Goal: Task Accomplishment & Management: Manage account settings

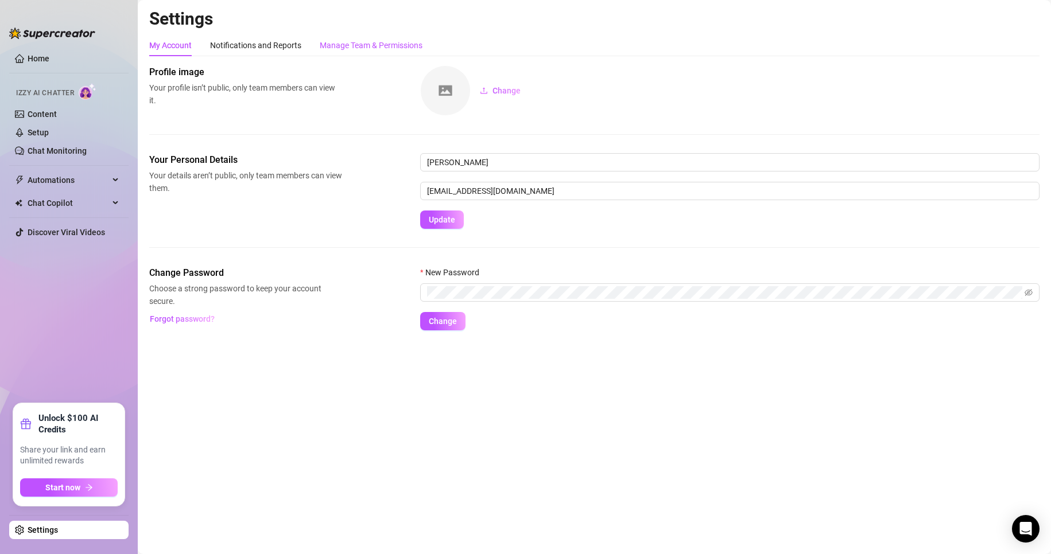
click at [381, 48] on div "Manage Team & Permissions" at bounding box center [371, 45] width 103 height 13
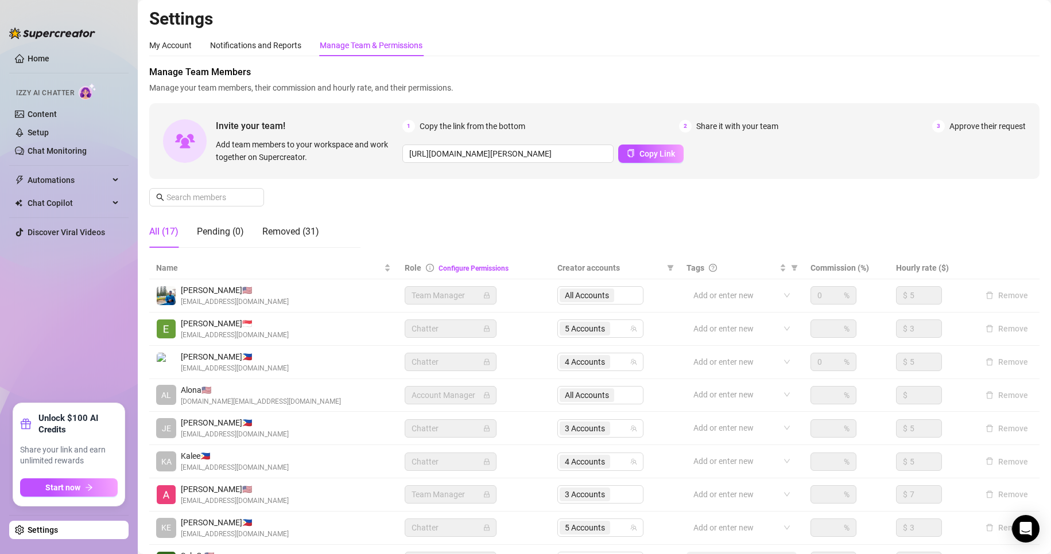
scroll to position [137, 0]
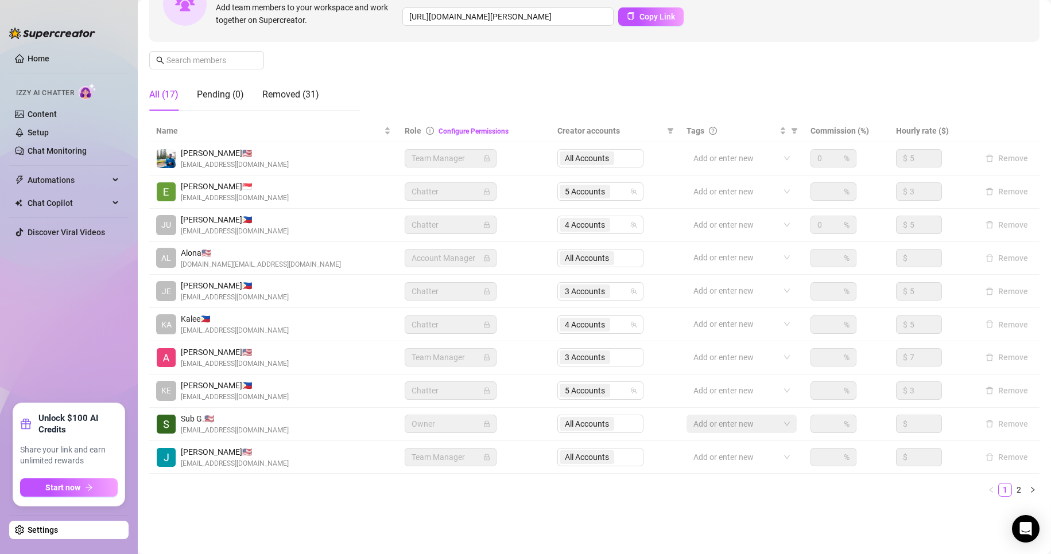
click at [49, 533] on link "Settings" at bounding box center [43, 530] width 30 height 9
click at [1013, 488] on link "2" at bounding box center [1019, 490] width 13 height 13
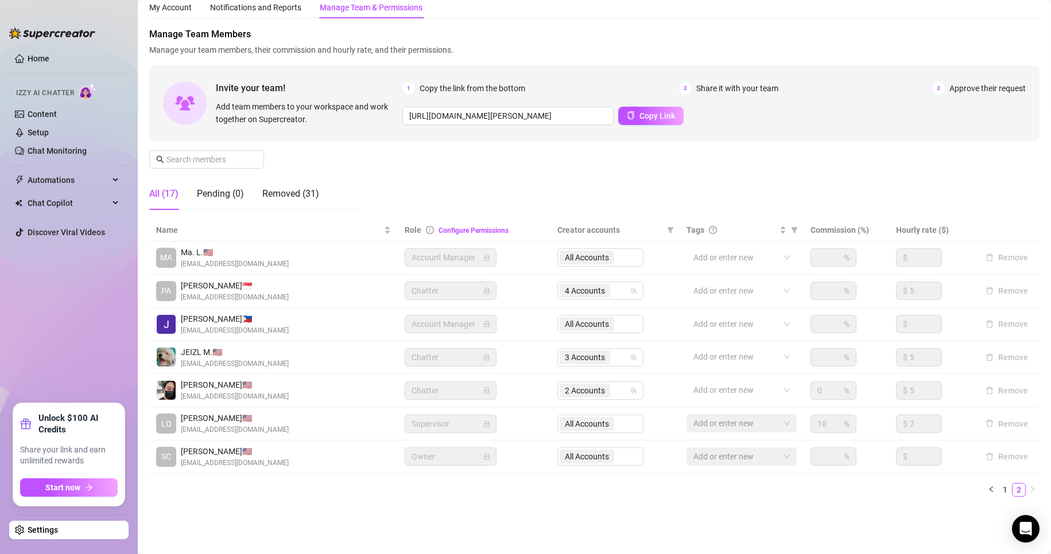
scroll to position [38, 0]
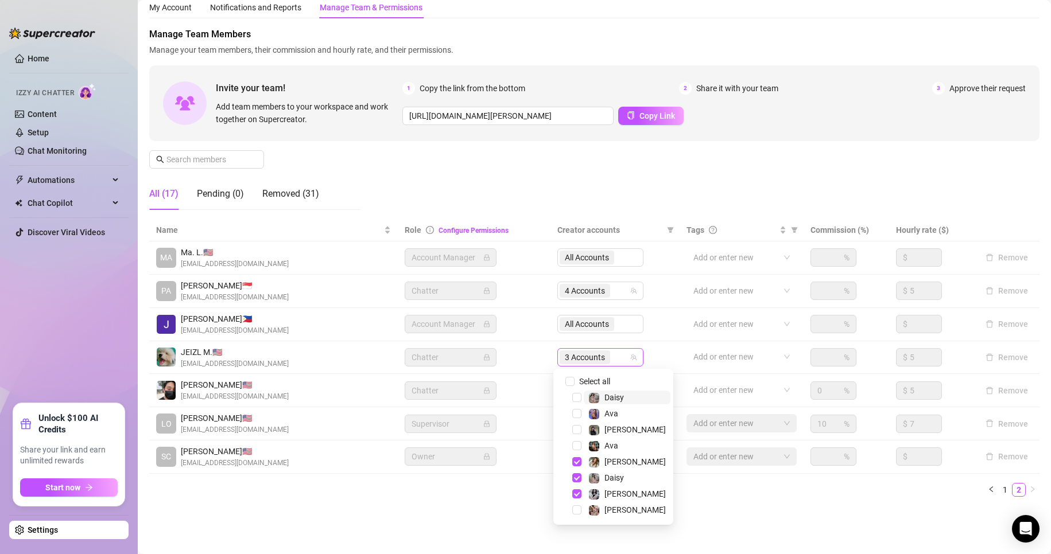
click at [590, 360] on span "3 Accounts" at bounding box center [585, 357] width 40 height 13
click at [573, 400] on span "Select tree node" at bounding box center [576, 397] width 9 height 9
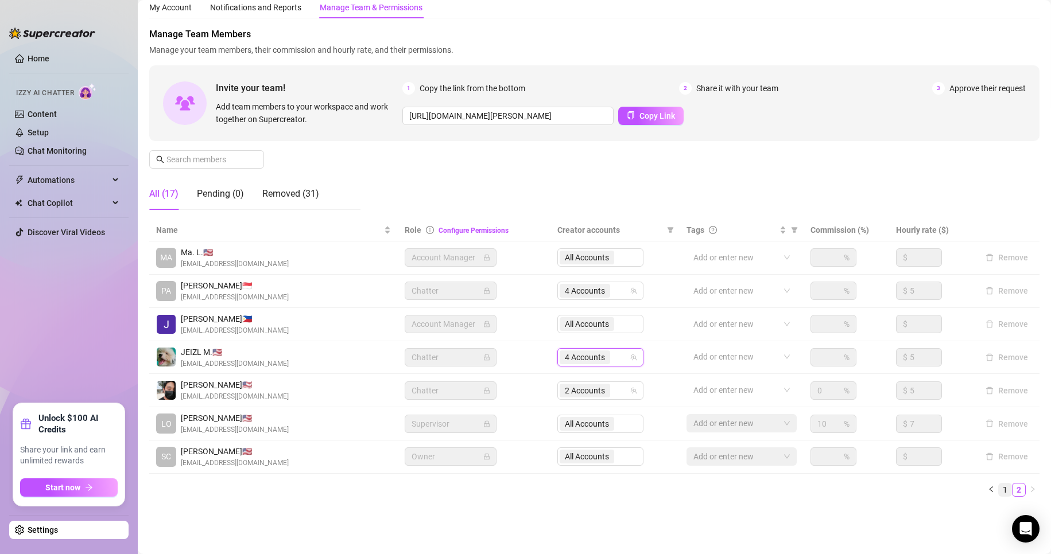
click at [999, 484] on link "1" at bounding box center [1005, 490] width 13 height 13
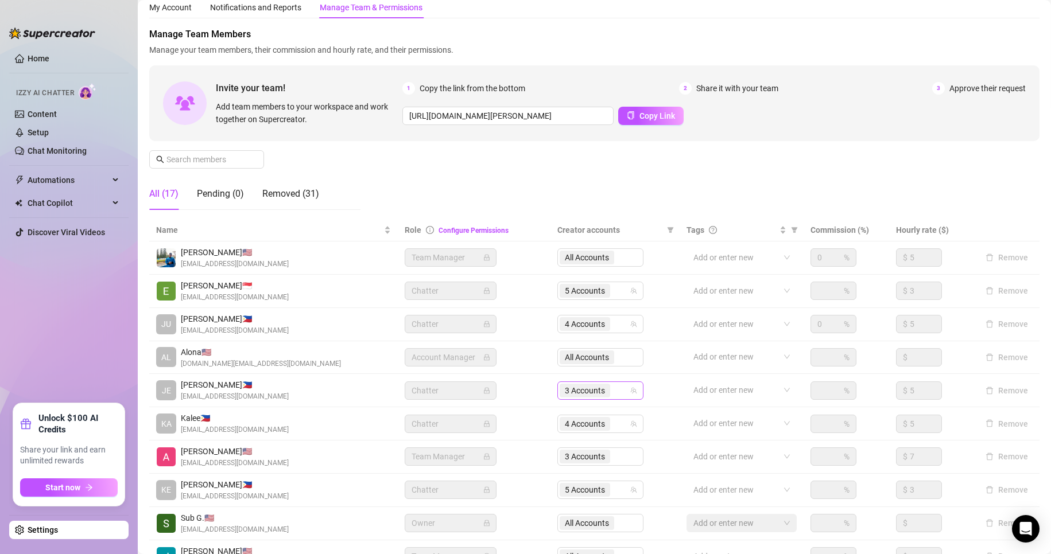
click at [587, 391] on span "3 Accounts" at bounding box center [585, 391] width 40 height 13
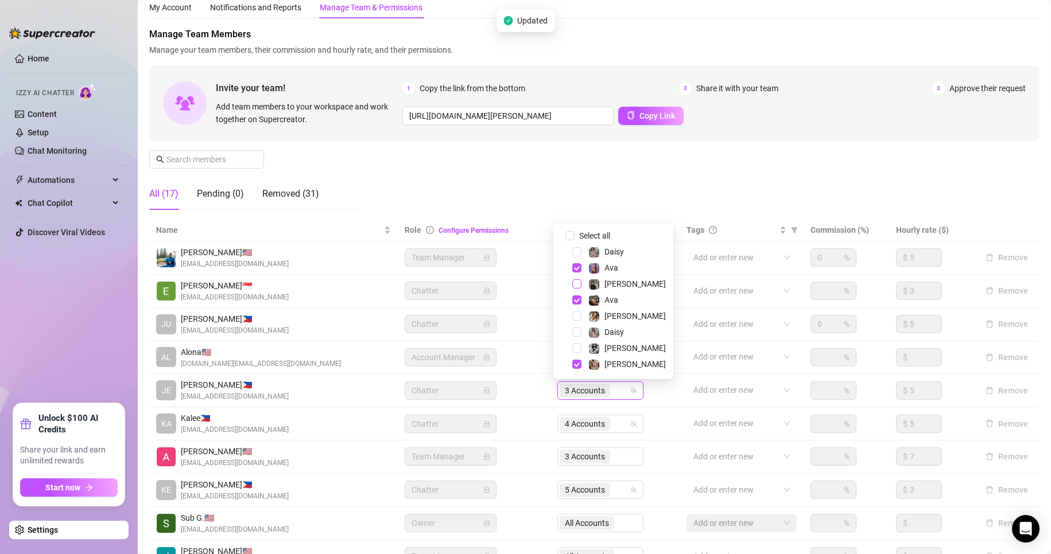
click at [576, 285] on div "[PERSON_NAME]" at bounding box center [613, 284] width 114 height 14
click at [576, 285] on span "Select tree node" at bounding box center [576, 284] width 9 height 9
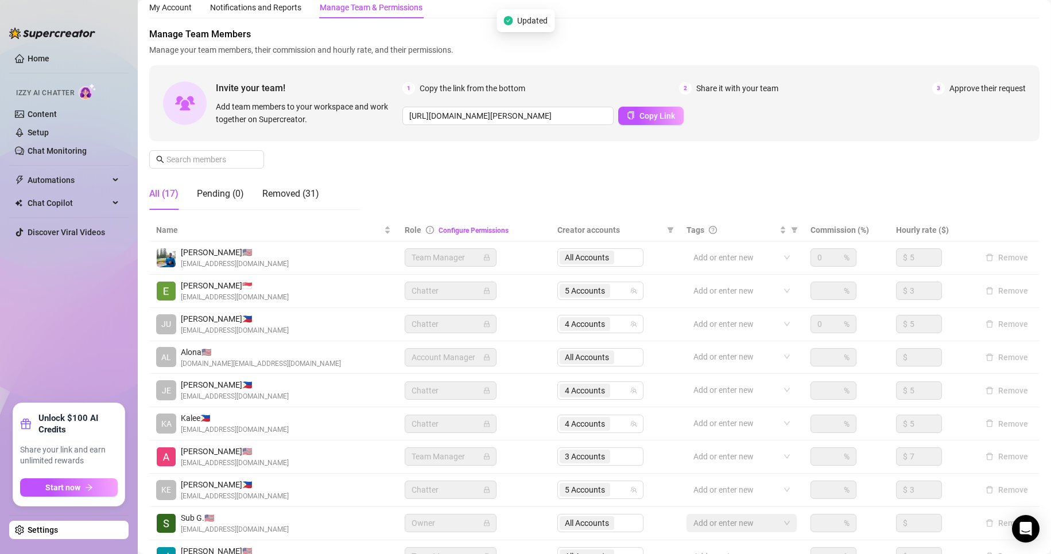
click at [58, 527] on link "Settings" at bounding box center [43, 530] width 30 height 9
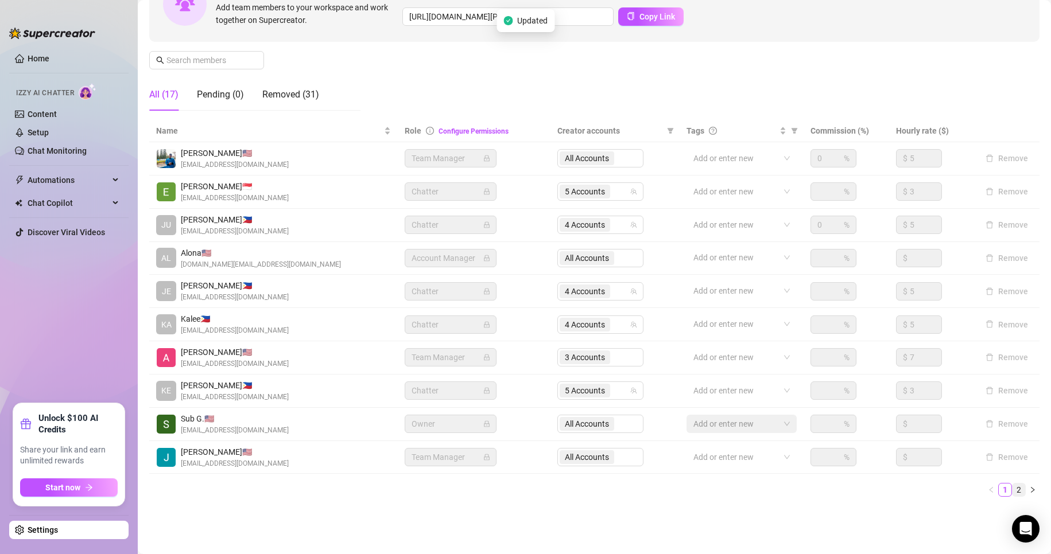
click at [1013, 488] on link "2" at bounding box center [1019, 490] width 13 height 13
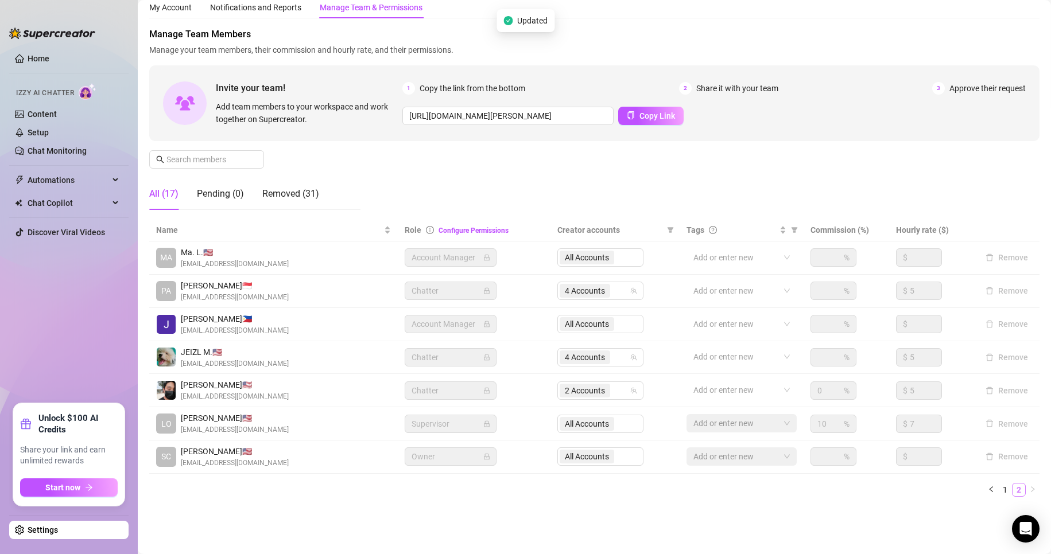
scroll to position [38, 0]
click at [592, 389] on span "2 Accounts" at bounding box center [585, 391] width 40 height 13
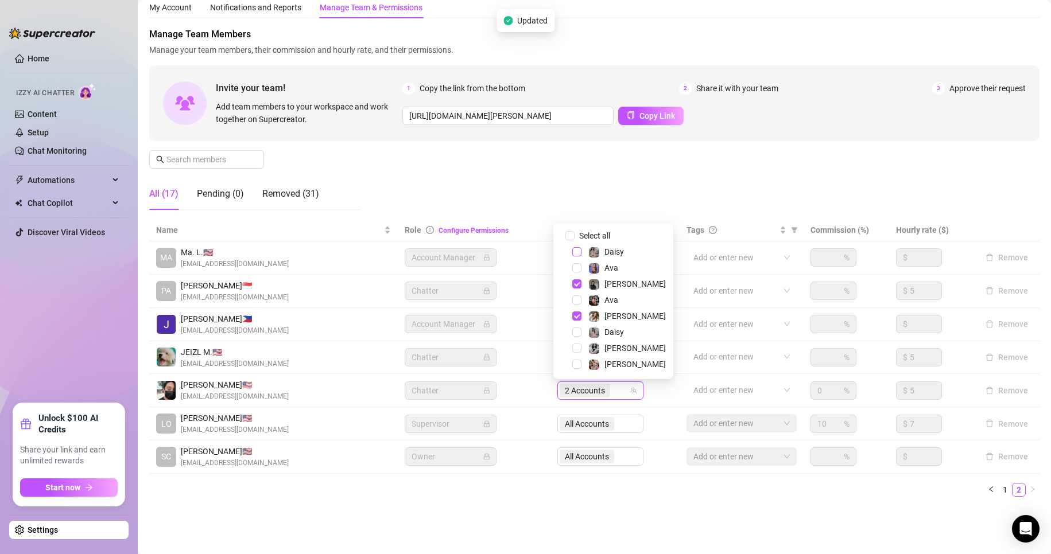
click at [574, 251] on span "Select tree node" at bounding box center [576, 251] width 9 height 9
click at [579, 332] on span "Select tree node" at bounding box center [576, 332] width 9 height 9
click at [576, 269] on span "Select tree node" at bounding box center [576, 267] width 9 height 9
click at [576, 284] on span "Select tree node" at bounding box center [576, 284] width 9 height 9
click at [577, 300] on span "Select tree node" at bounding box center [576, 300] width 9 height 9
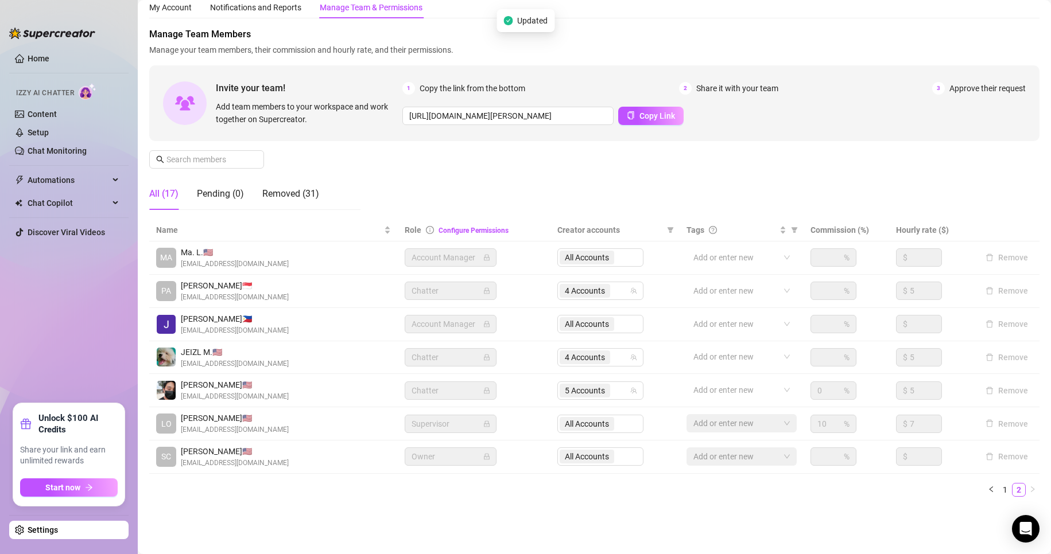
click at [698, 181] on div "Manage Team Members Manage your team members, their commission and hourly rate,…" at bounding box center [594, 124] width 890 height 192
click at [999, 484] on link "1" at bounding box center [1005, 490] width 13 height 13
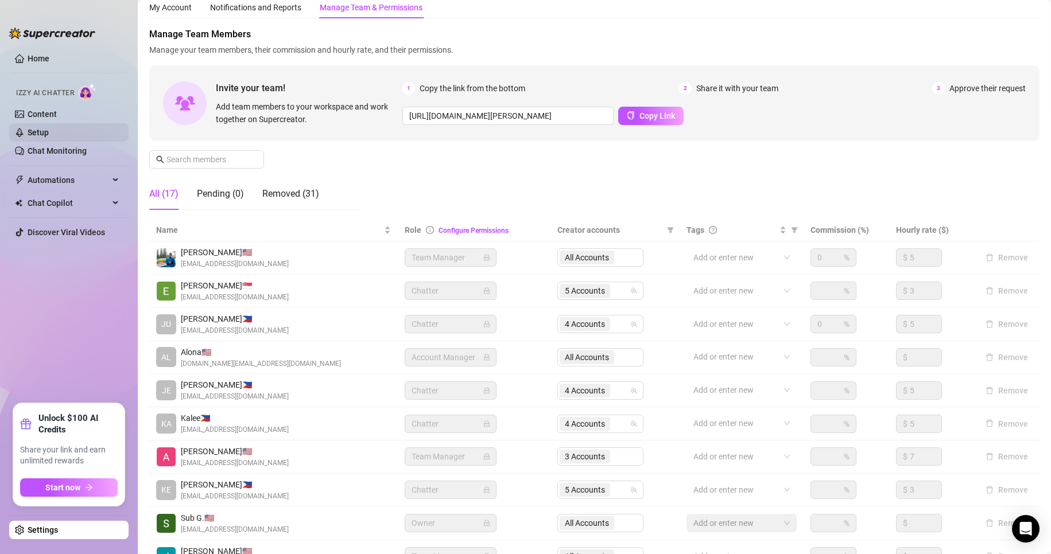
click at [46, 132] on link "Setup" at bounding box center [38, 132] width 21 height 9
